Goal: Find specific page/section: Find specific page/section

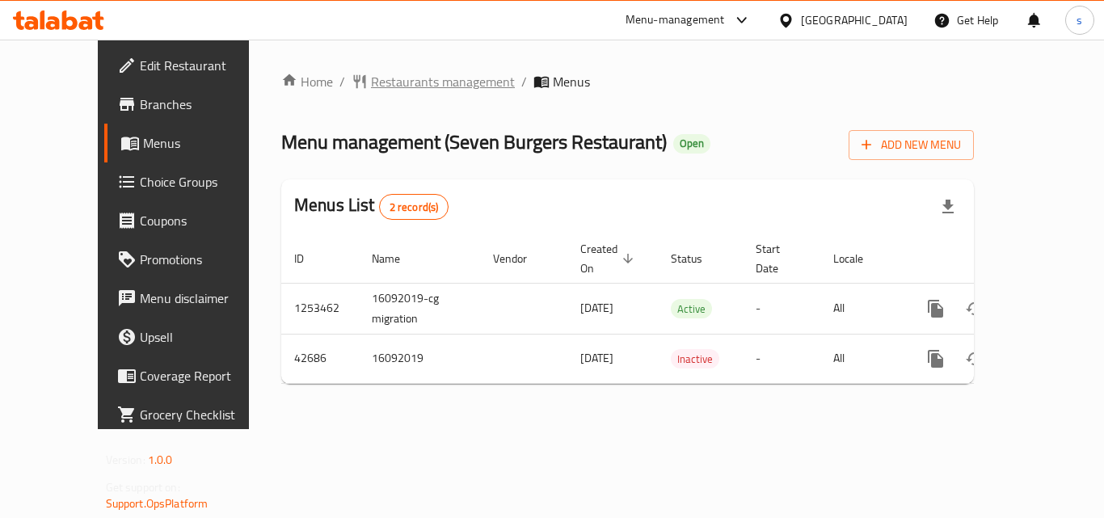
click at [371, 78] on span "Restaurants management" at bounding box center [443, 81] width 144 height 19
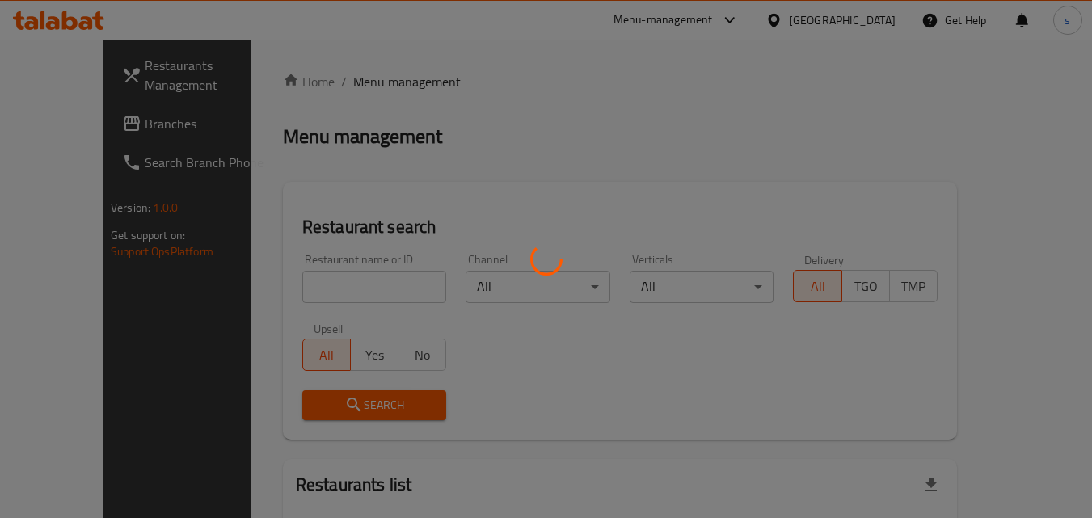
click at [288, 292] on div at bounding box center [546, 259] width 1092 height 518
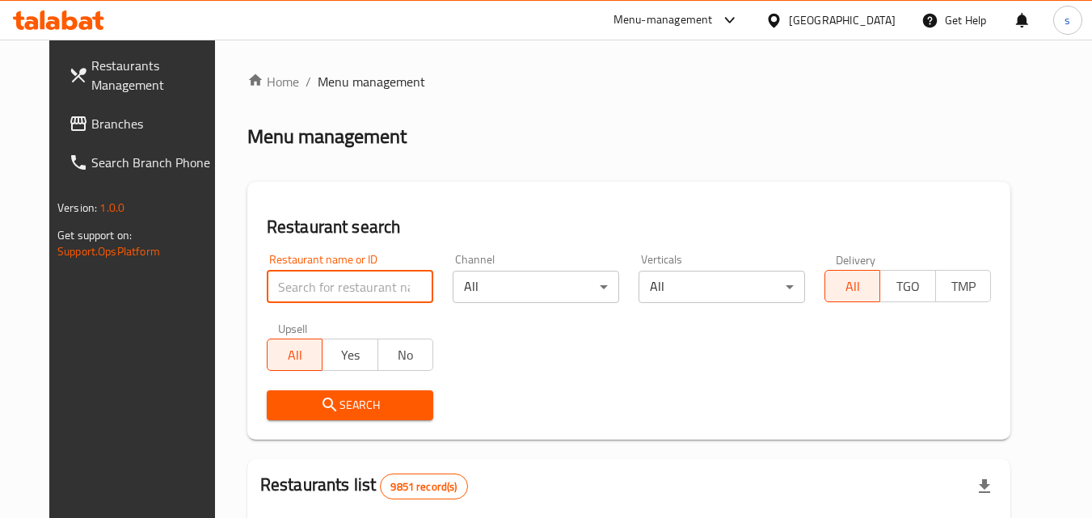
click at [288, 292] on input "search" at bounding box center [350, 287] width 166 height 32
paste input "22094"
type input "22094"
click button "Search" at bounding box center [350, 405] width 166 height 30
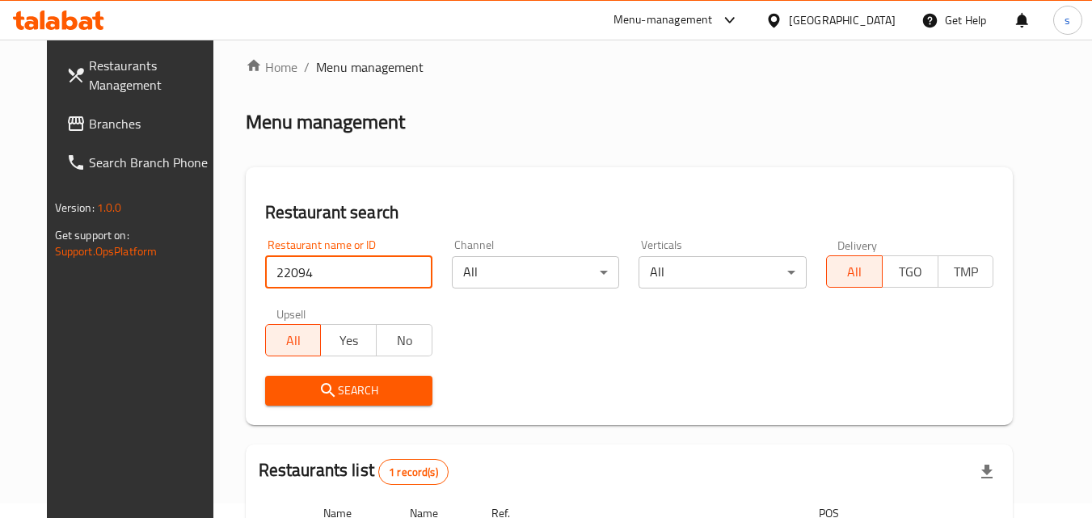
scroll to position [189, 0]
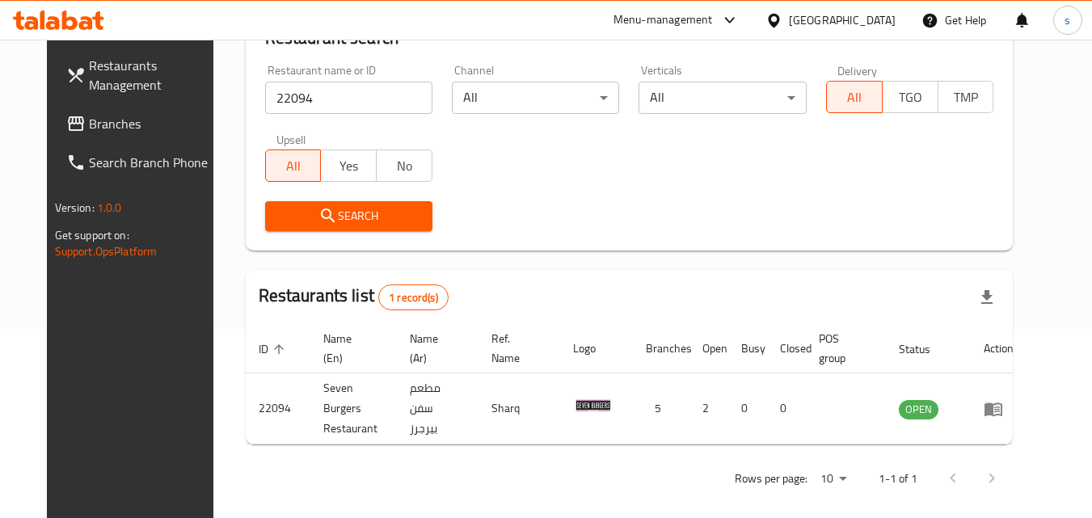
click at [877, 23] on div "Kuwait" at bounding box center [842, 20] width 107 height 18
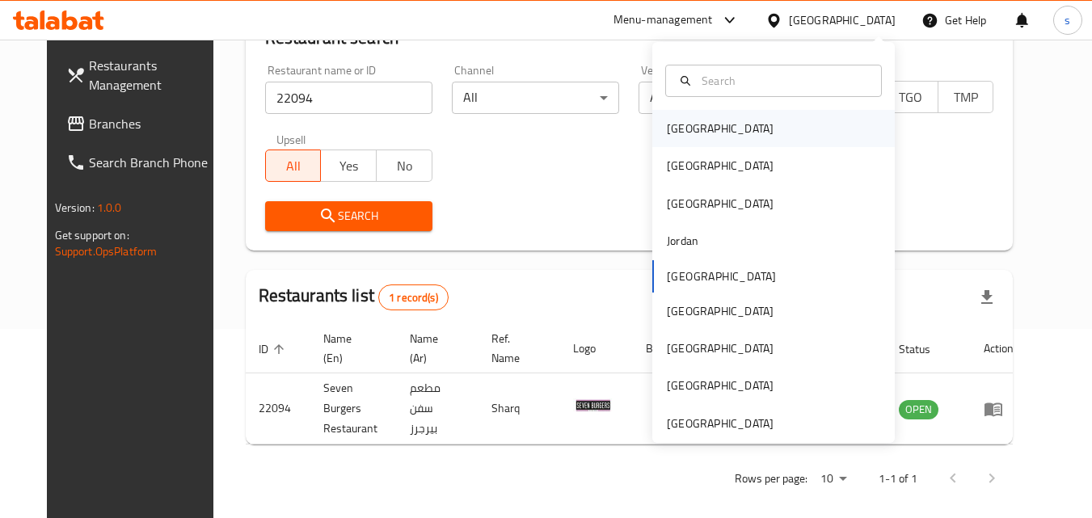
click at [707, 132] on div "[GEOGRAPHIC_DATA]" at bounding box center [773, 128] width 242 height 37
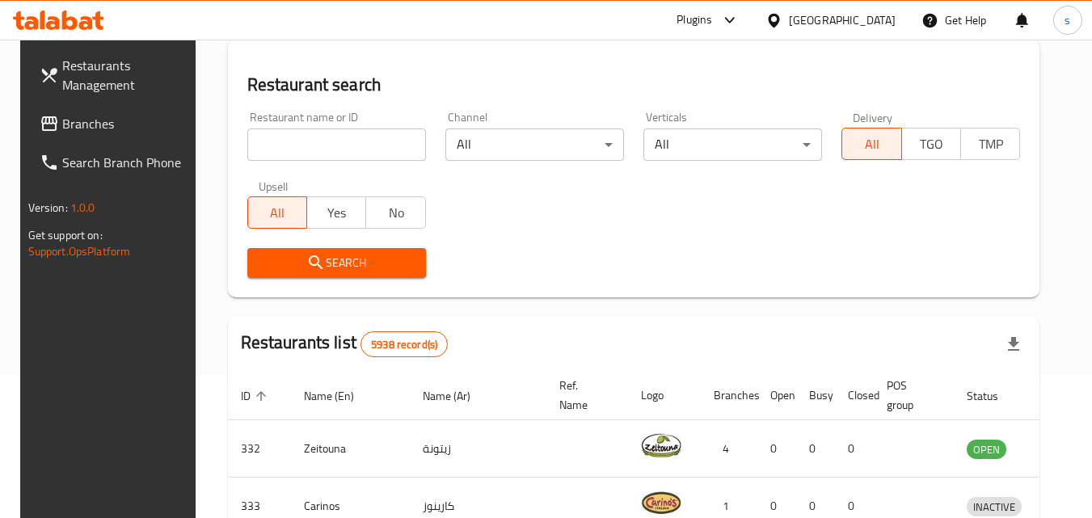
scroll to position [189, 0]
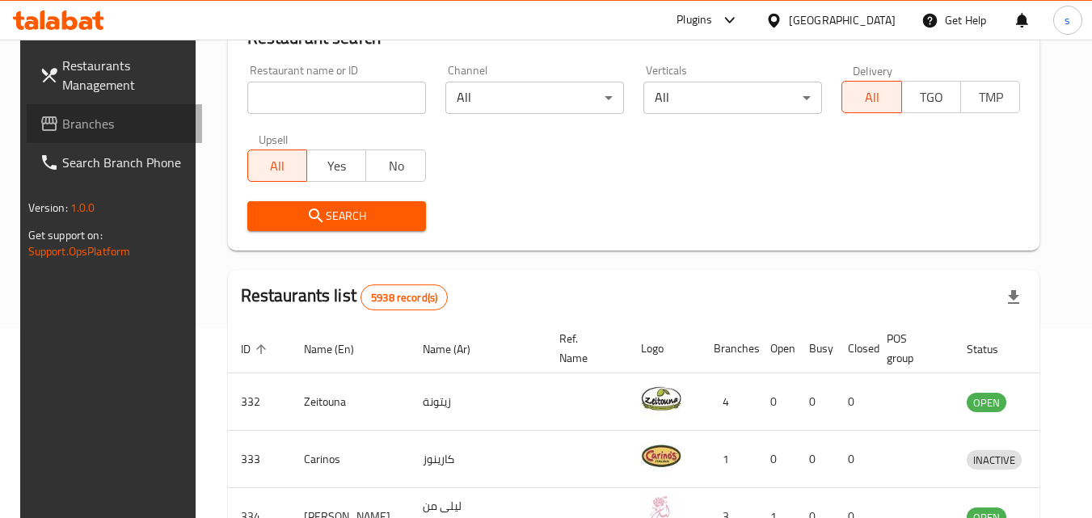
click at [95, 125] on span "Branches" at bounding box center [126, 123] width 128 height 19
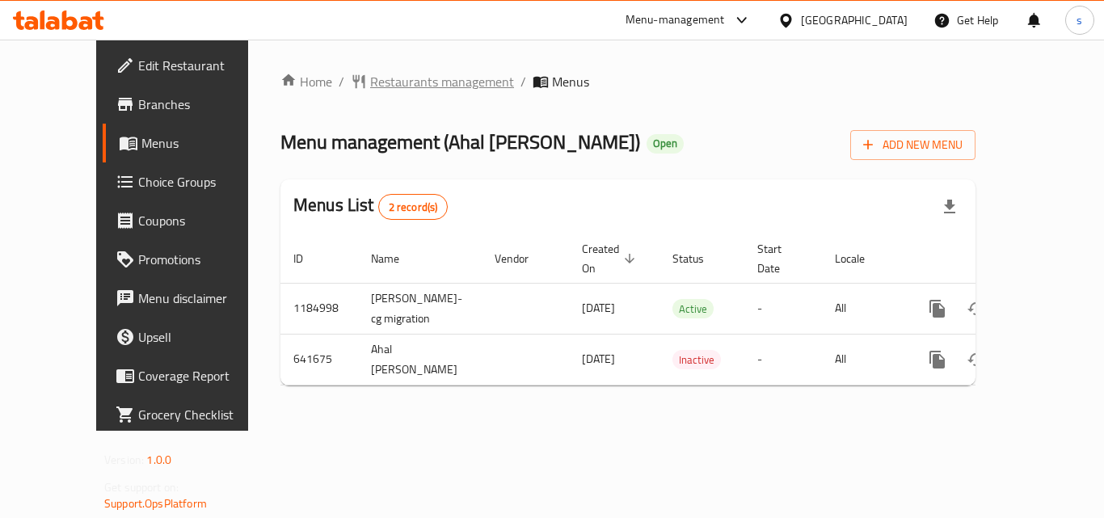
click at [370, 85] on span "Restaurants management" at bounding box center [442, 81] width 144 height 19
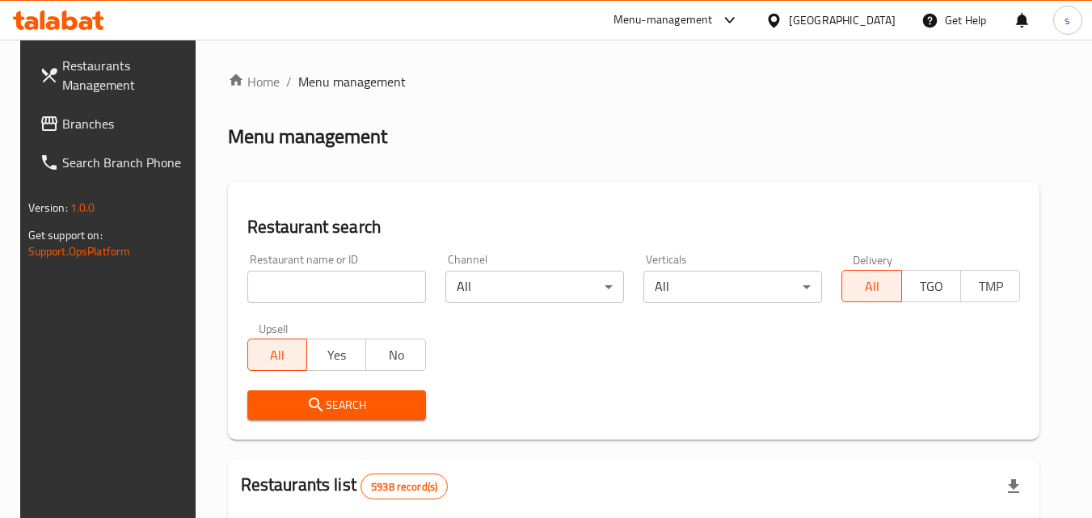
click at [313, 281] on input "search" at bounding box center [336, 287] width 179 height 32
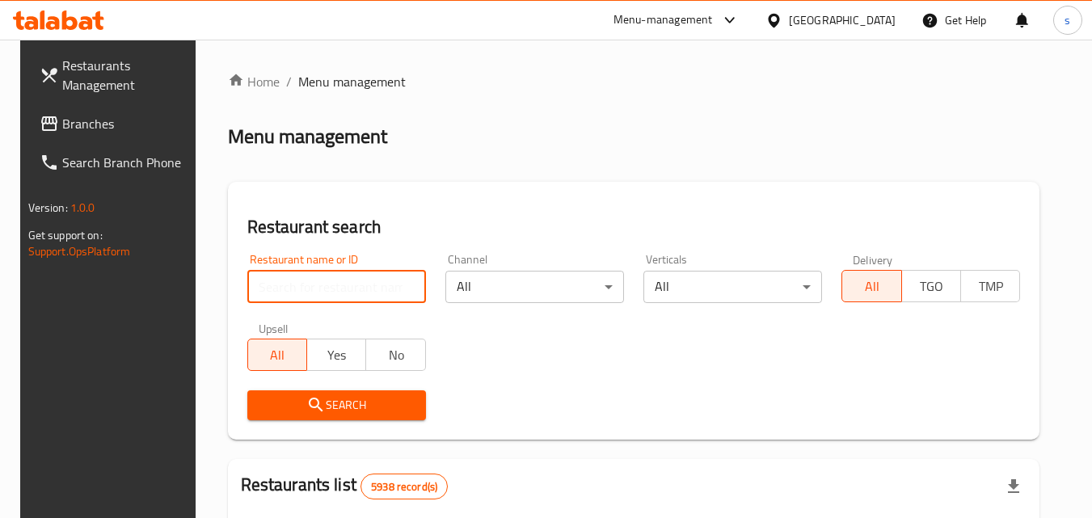
paste input "640594"
type input "640594"
click button "Search" at bounding box center [336, 405] width 179 height 30
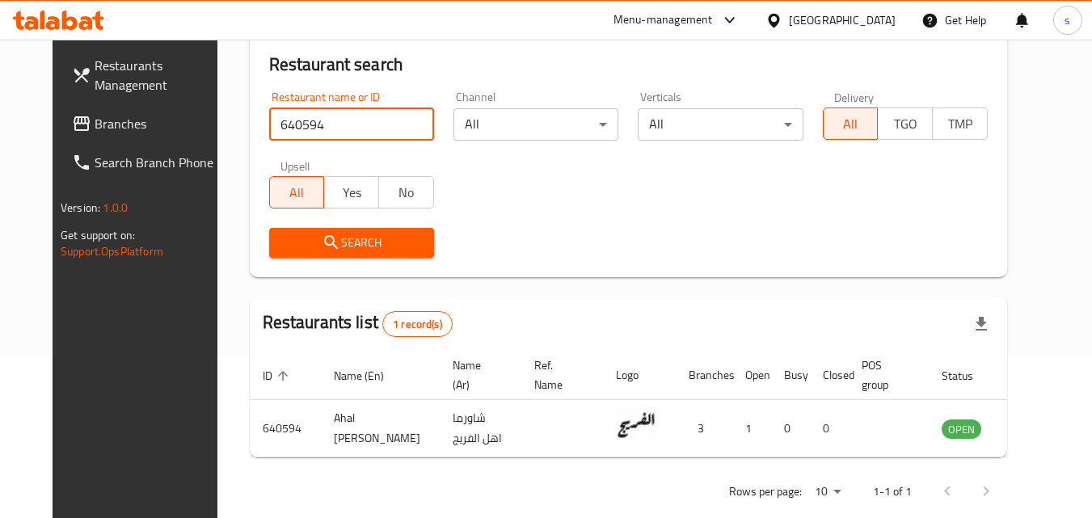
scroll to position [189, 0]
